Goal: Information Seeking & Learning: Find specific fact

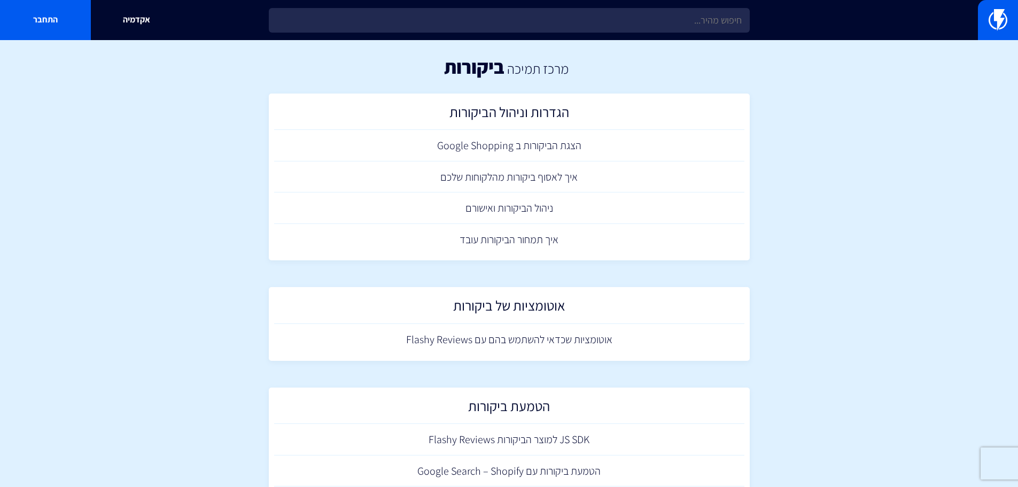
click at [676, 36] on div "אקדמיה התחבר" at bounding box center [509, 20] width 1018 height 40
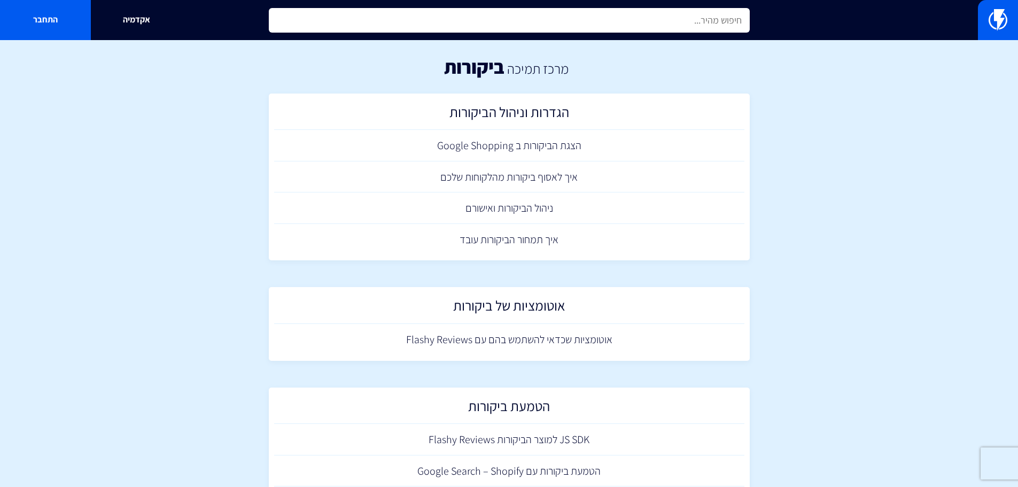
click at [673, 26] on input "text" at bounding box center [509, 20] width 481 height 25
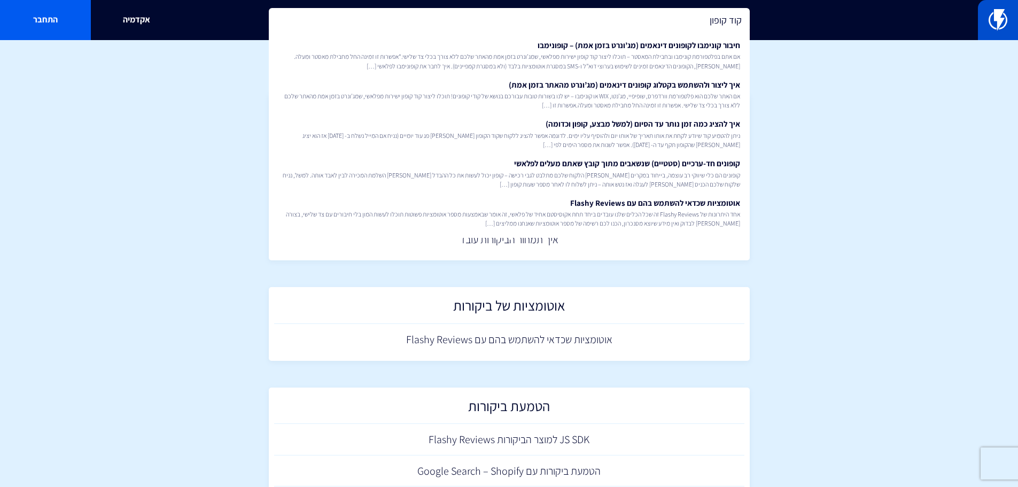
type input "קוד קופון"
click at [999, 31] on link at bounding box center [998, 20] width 40 height 40
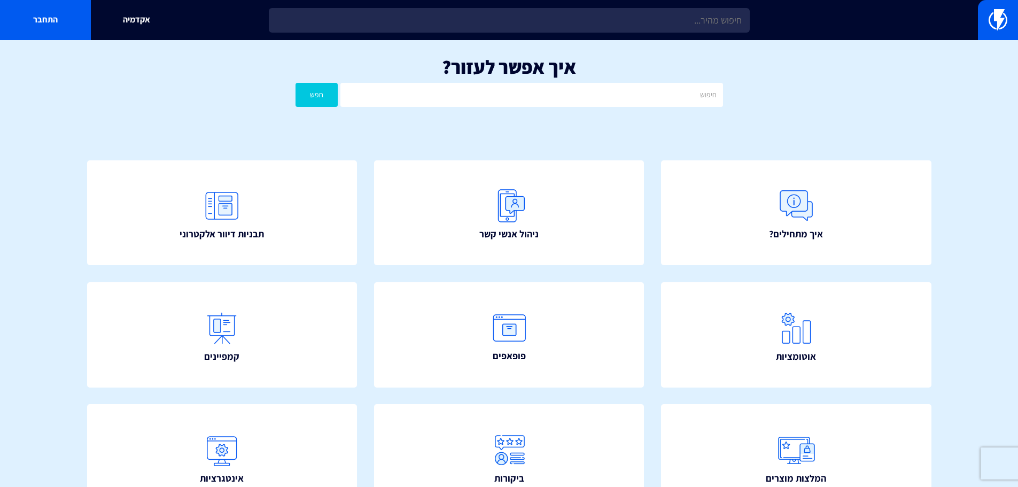
click at [967, 123] on div "איך אפשר לעזור? חפש" at bounding box center [509, 84] width 1018 height 88
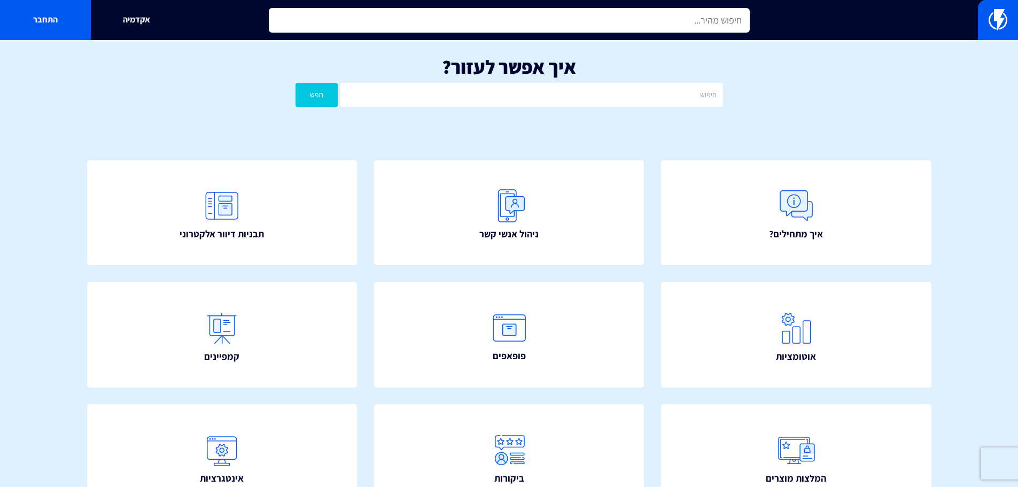
click at [643, 11] on input "text" at bounding box center [509, 20] width 481 height 25
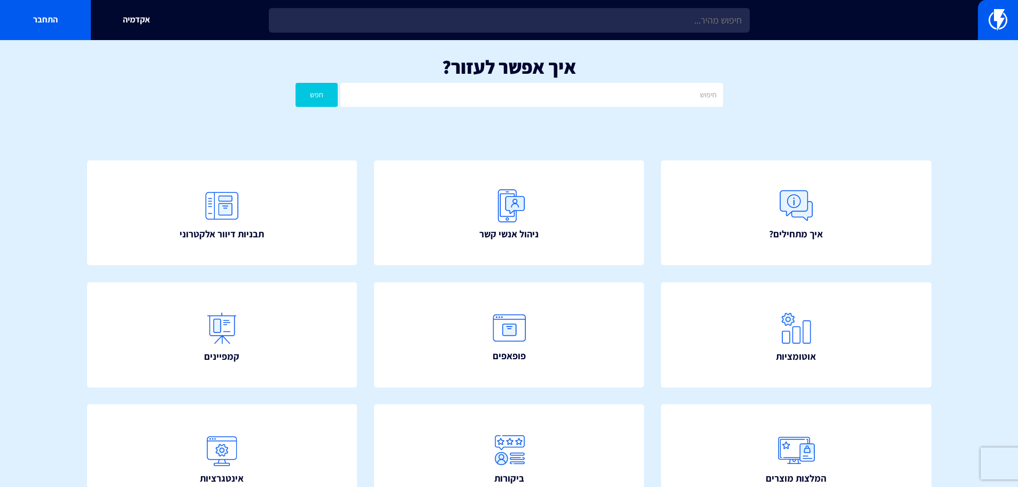
drag, startPoint x: 668, startPoint y: 5, endPoint x: 18, endPoint y: -30, distance: 651.0
click at [18, 0] on html "מוצרים שיווק אוטומטי הפכו את השיווק לאוטומטי דיוור אלקטרוני שלחו את המסר הנכון …" at bounding box center [509, 340] width 1018 height 681
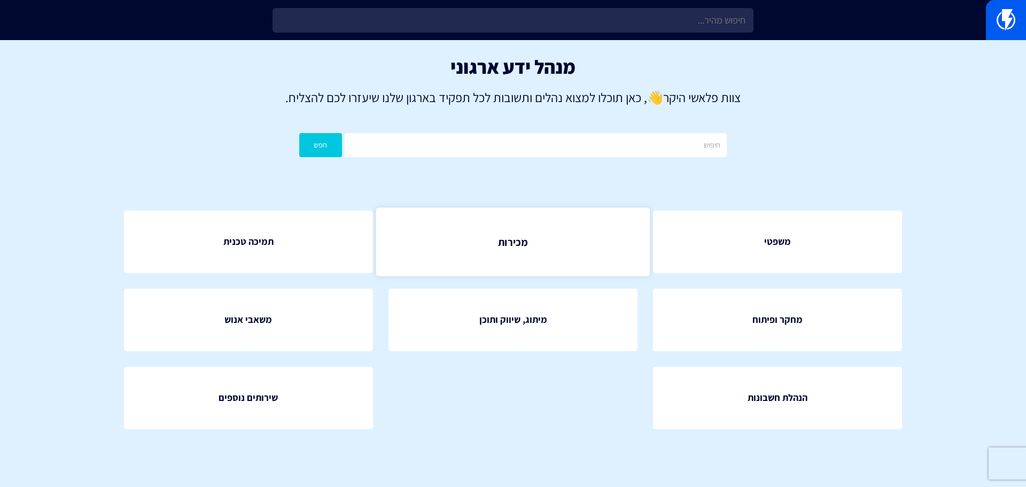
click at [560, 226] on link "מכירות" at bounding box center [513, 241] width 274 height 68
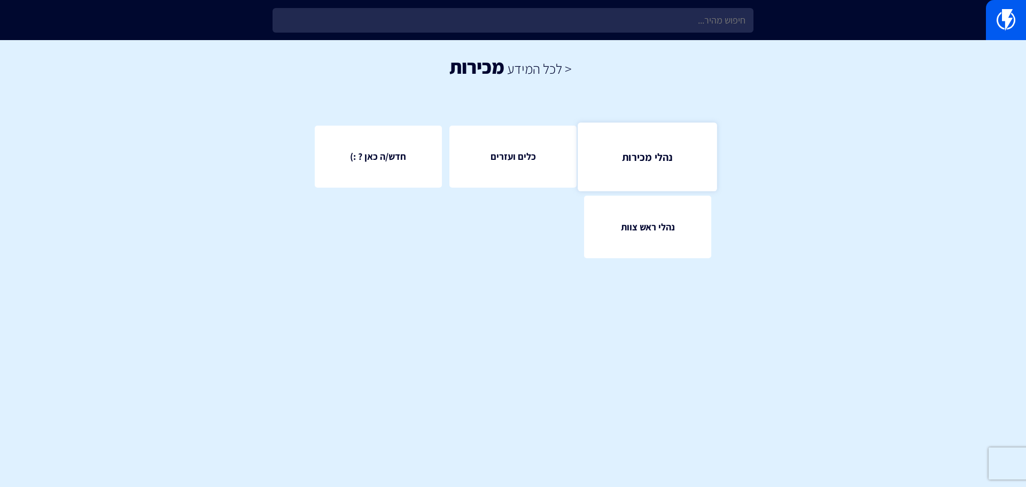
click at [639, 174] on link "נהלי מכירות" at bounding box center [648, 156] width 140 height 68
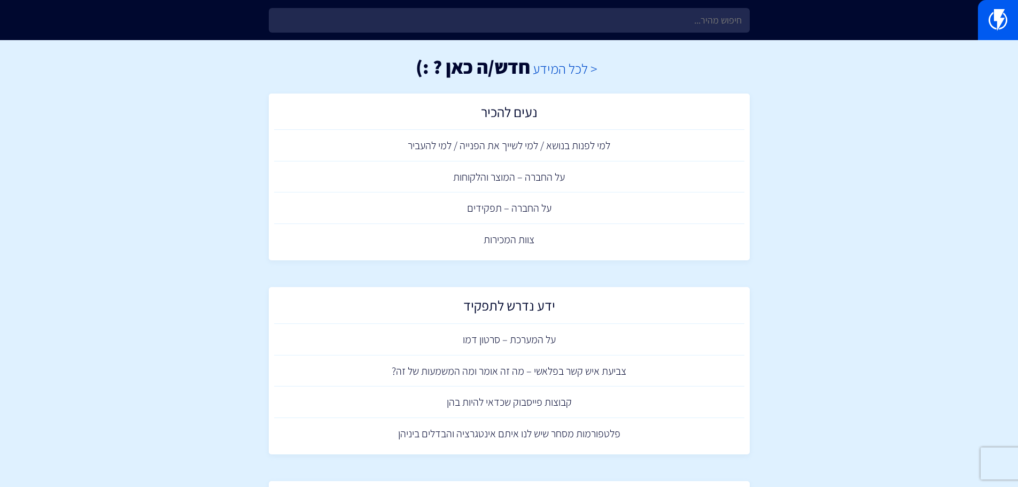
click at [580, 73] on link "< לכל המידע" at bounding box center [565, 68] width 65 height 18
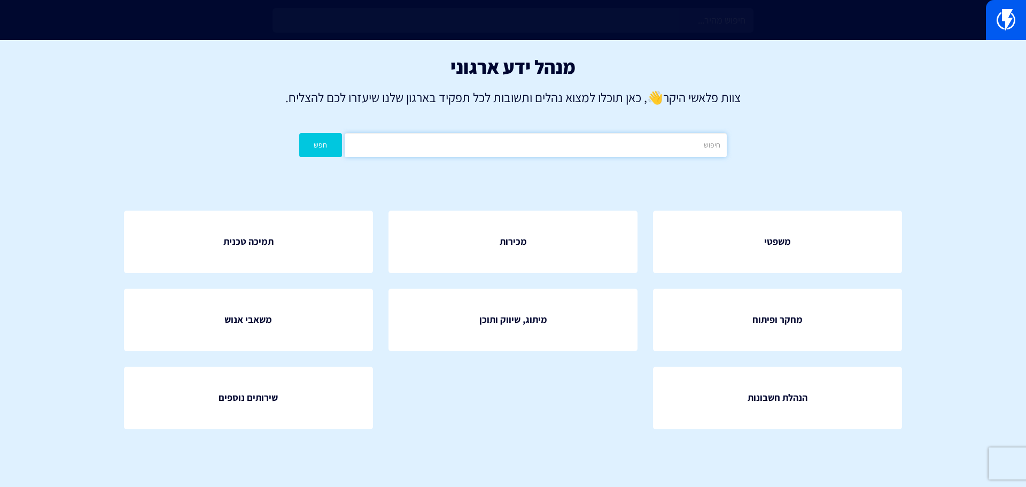
click at [620, 146] on input "text" at bounding box center [536, 145] width 382 height 24
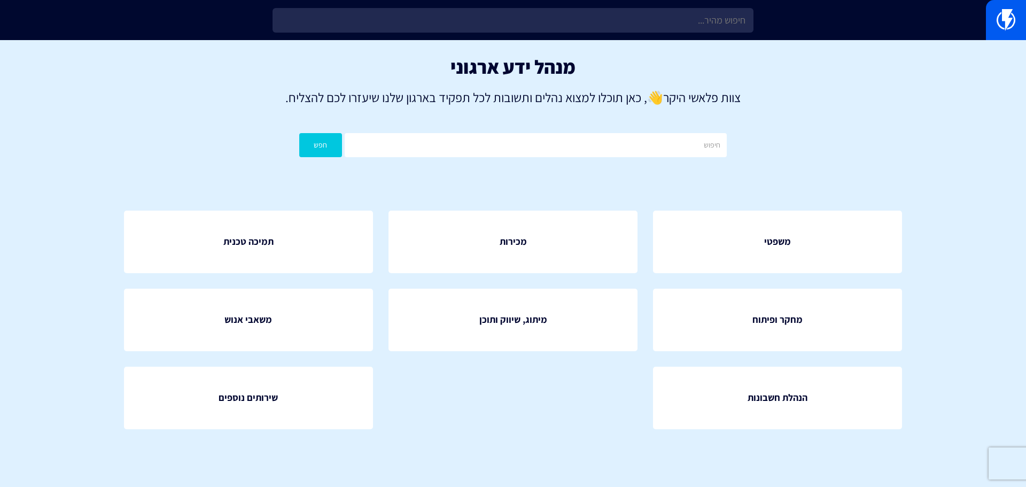
click at [691, 40] on div "מנהל ידע ארגוני צוות פלאשי היקר 👋 , כאן תוכלו למצוא נהלים ותשובות לכל תפקיד באר…" at bounding box center [513, 109] width 1026 height 138
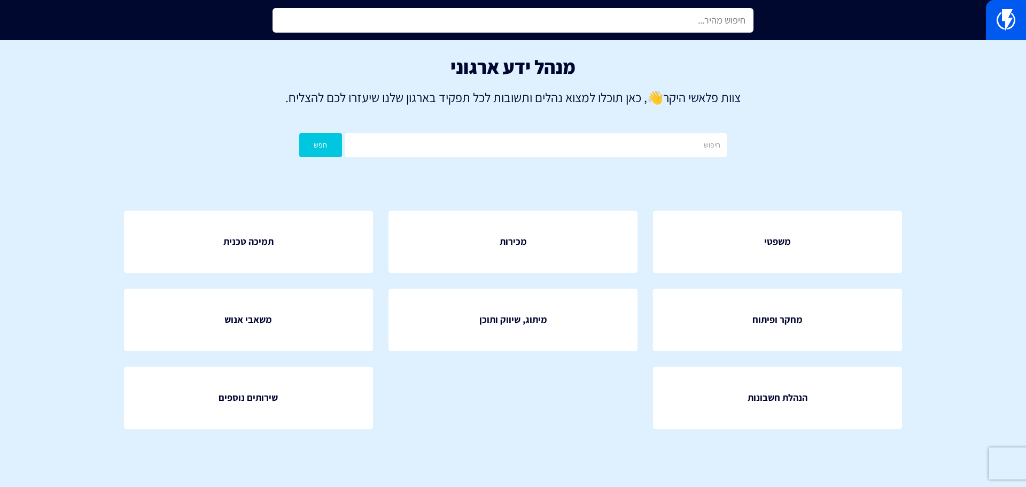
click at [687, 22] on input "text" at bounding box center [513, 20] width 481 height 25
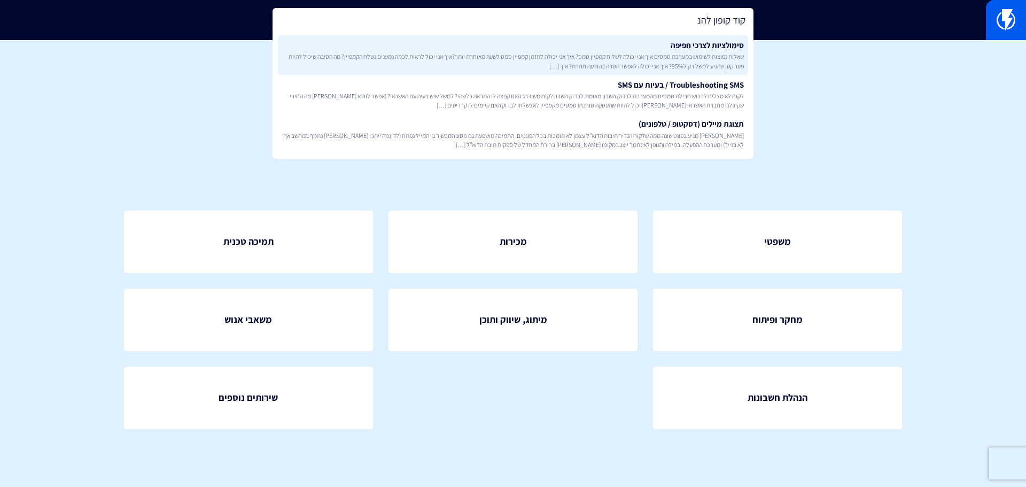
type input "קוד קופון להנ"
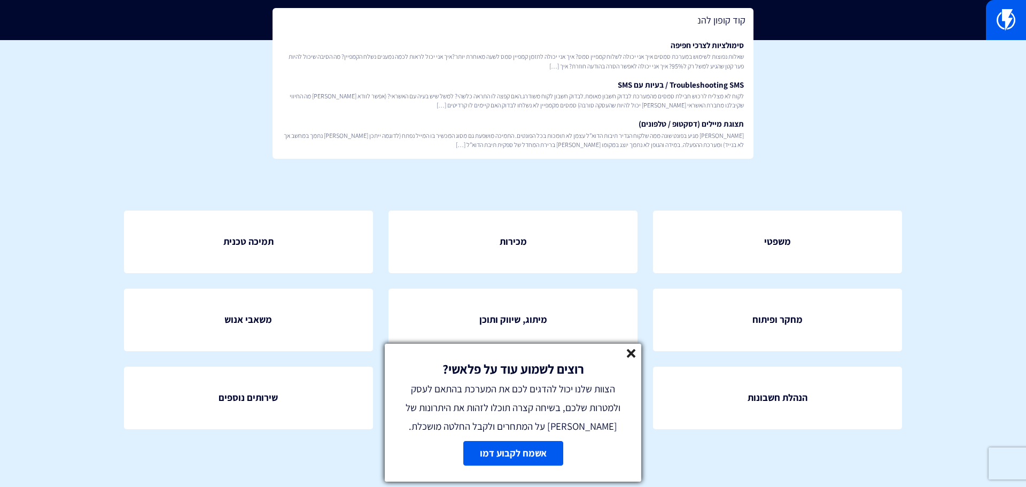
drag, startPoint x: 622, startPoint y: 358, endPoint x: 638, endPoint y: 357, distance: 16.1
click at [622, 358] on div "רוצים לשמוע עוד על פלאשי? הצוות שלנו יכול להדגים לכם את המערכת בהתאם לעסק ולמטר…" at bounding box center [513, 390] width 257 height 92
click at [638, 357] on div "רוצים לשמוע עוד על פלאשי? הצוות שלנו יכול להדגים לכם את המערכת בהתאם לעסק ולמטר…" at bounding box center [513, 390] width 257 height 92
click at [631, 356] on icon at bounding box center [631, 353] width 9 height 9
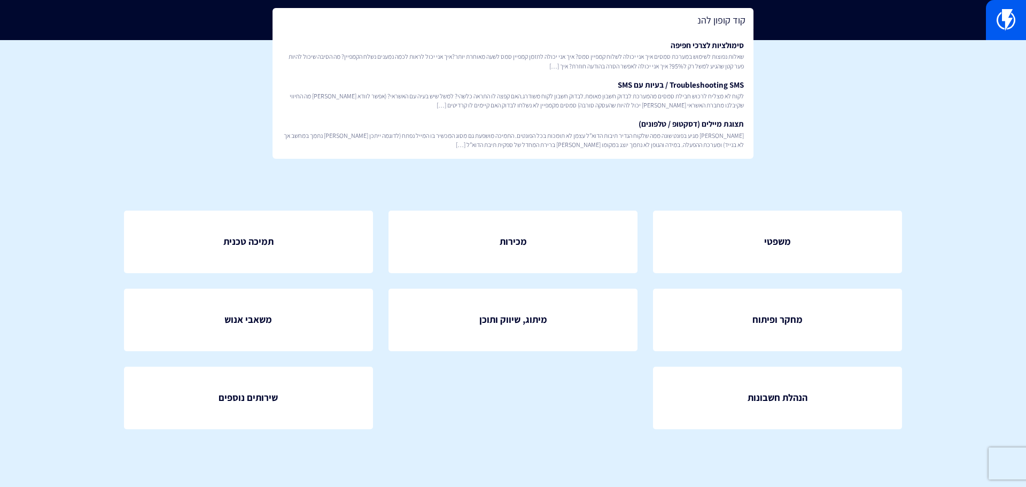
click at [552, 195] on div "משפטי מכירות תמיכה טכנית" at bounding box center [513, 328] width 843 height 298
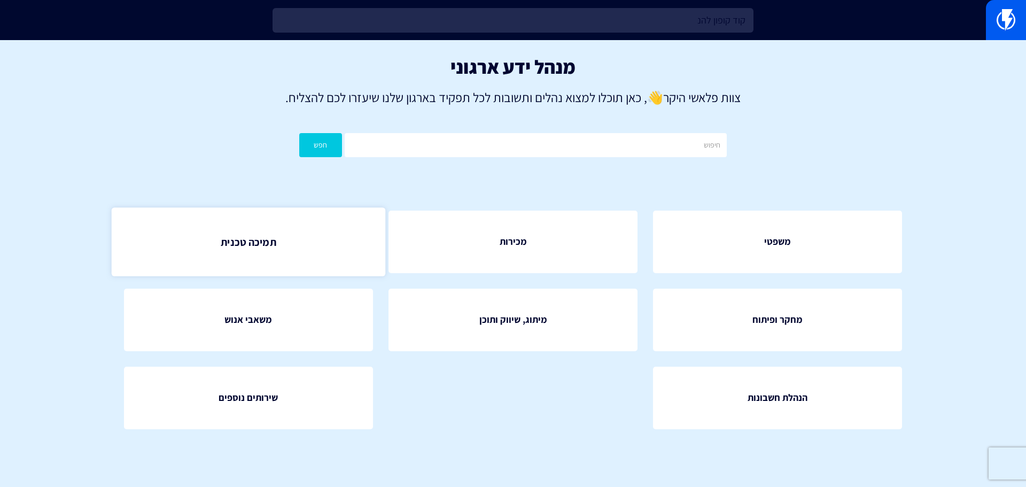
click at [263, 242] on span "תמיכה טכנית" at bounding box center [248, 241] width 55 height 15
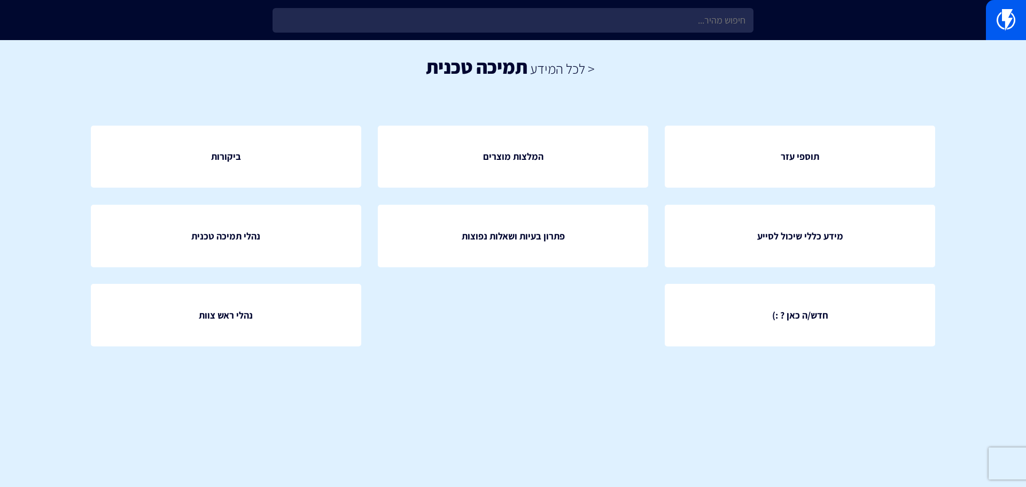
click at [982, 21] on div at bounding box center [513, 20] width 1026 height 40
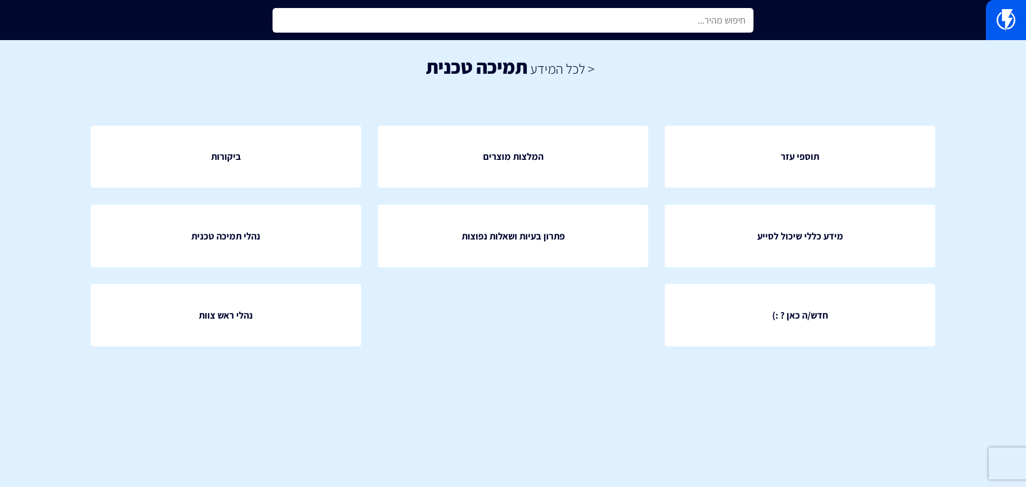
click at [590, 32] on input "text" at bounding box center [513, 20] width 481 height 25
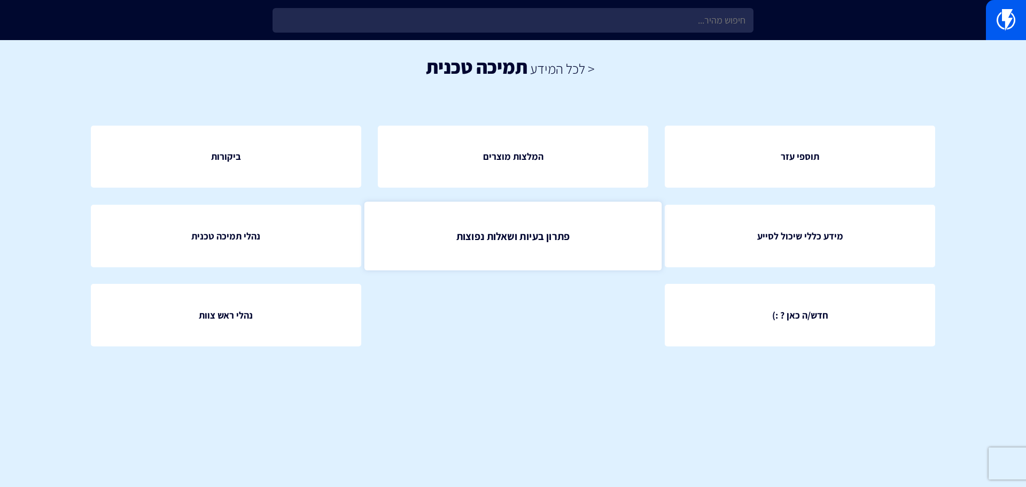
click at [503, 215] on link "פתרון בעיות ושאלות נפוצות" at bounding box center [513, 236] width 297 height 68
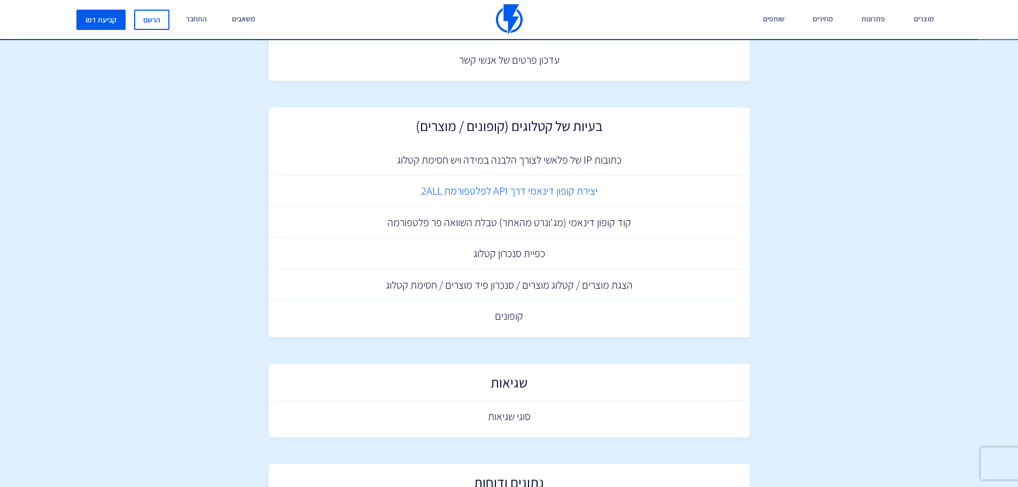
scroll to position [3315, 0]
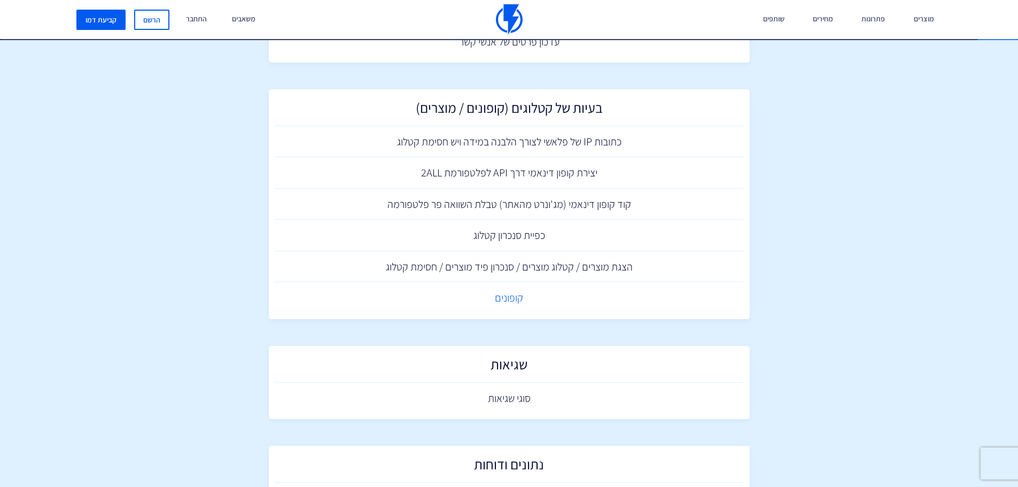
click at [516, 297] on link "קופונים" at bounding box center [509, 298] width 470 height 32
